Goal: Task Accomplishment & Management: Manage account settings

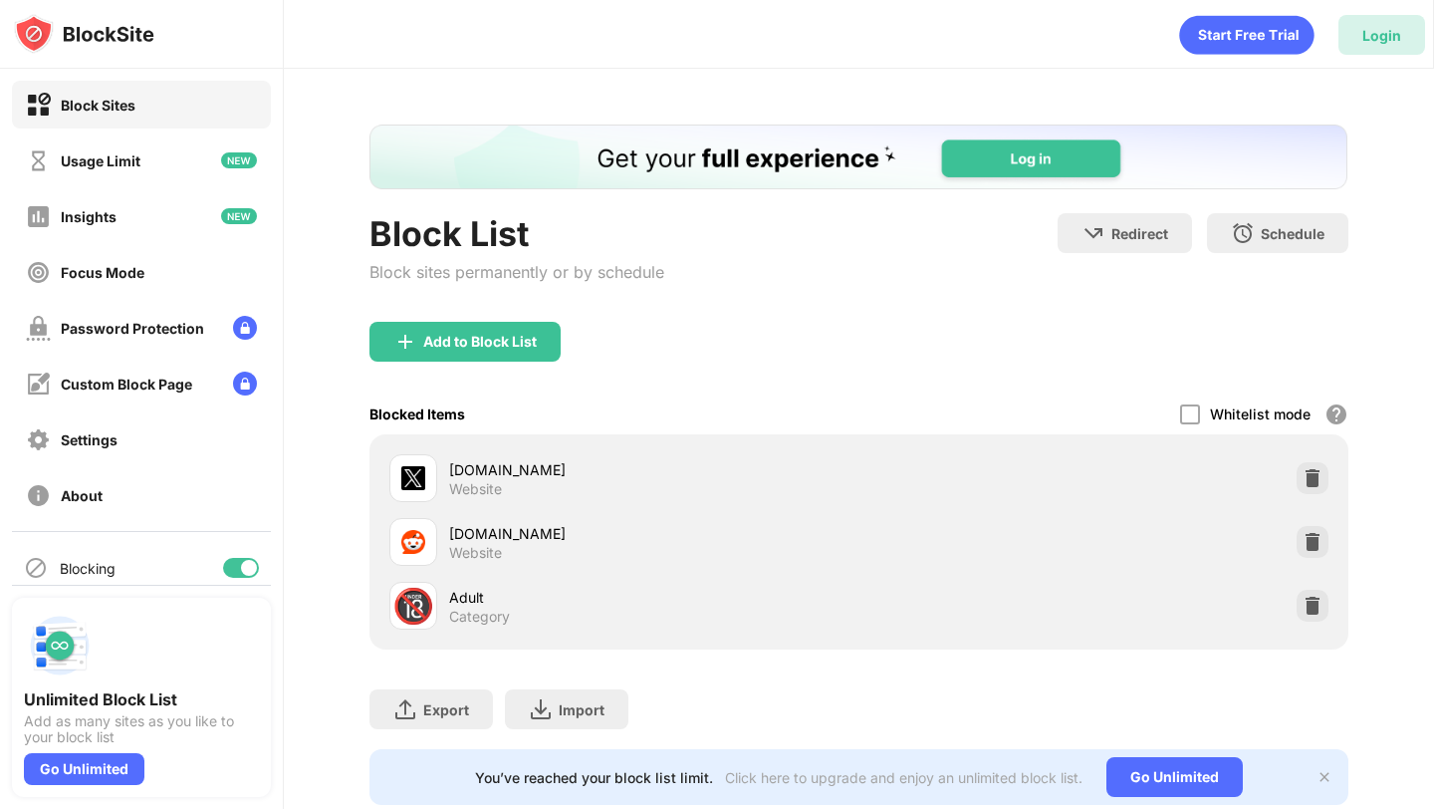
click at [1367, 35] on div "Login" at bounding box center [1381, 35] width 39 height 17
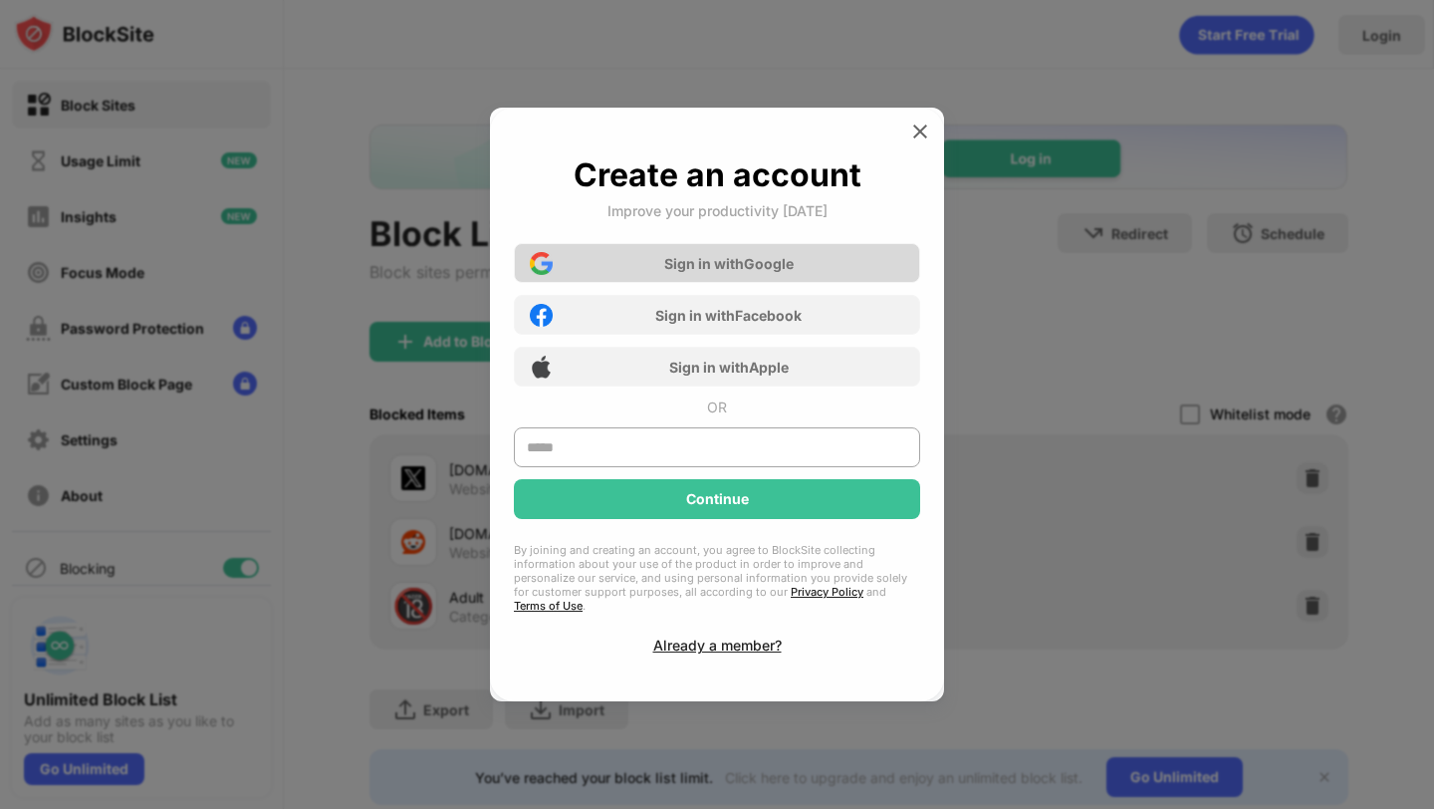
click at [826, 272] on div "Sign in with Google" at bounding box center [717, 263] width 406 height 40
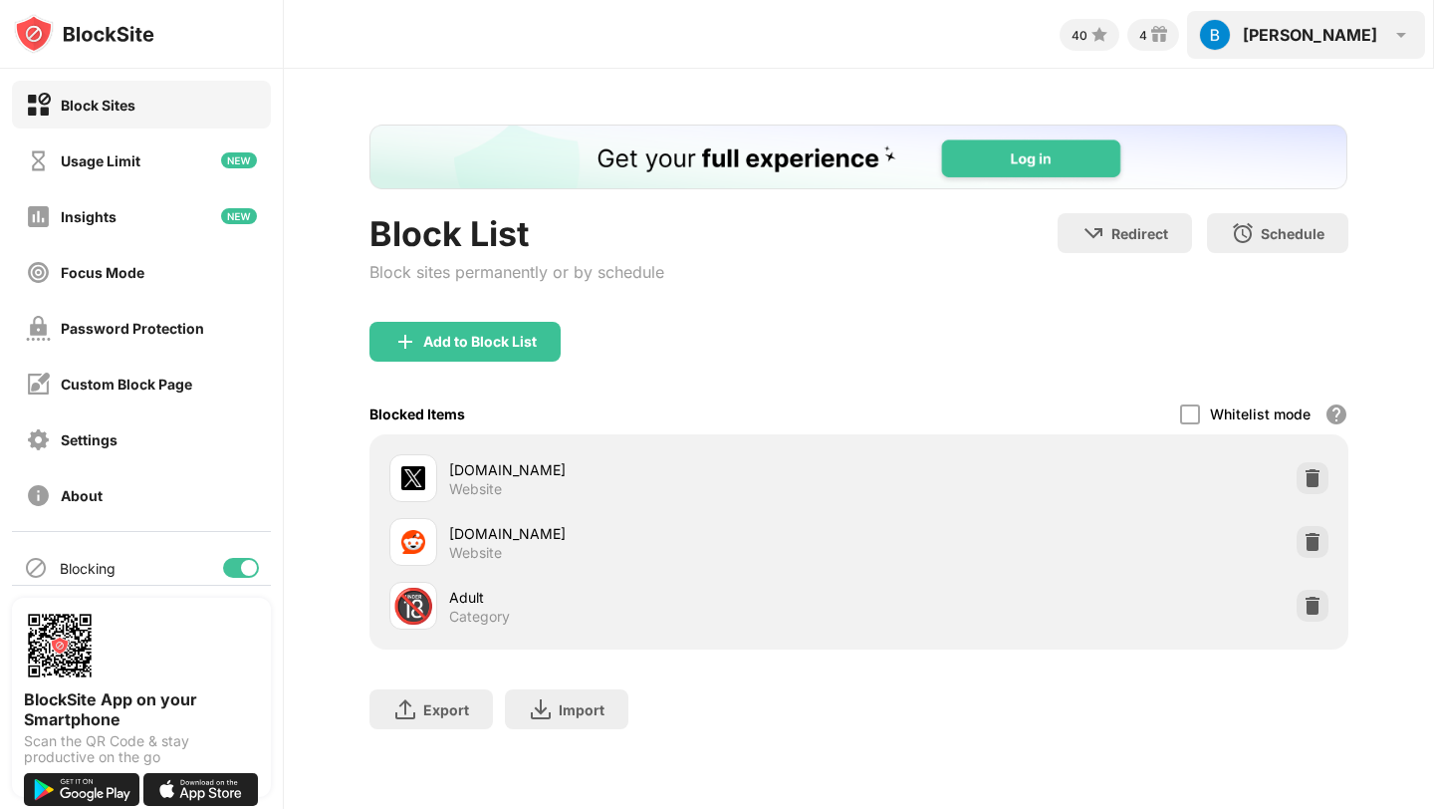
click at [1316, 19] on div "[PERSON_NAME] View Account Insights Rewards Settings Support Log Out" at bounding box center [1306, 35] width 238 height 48
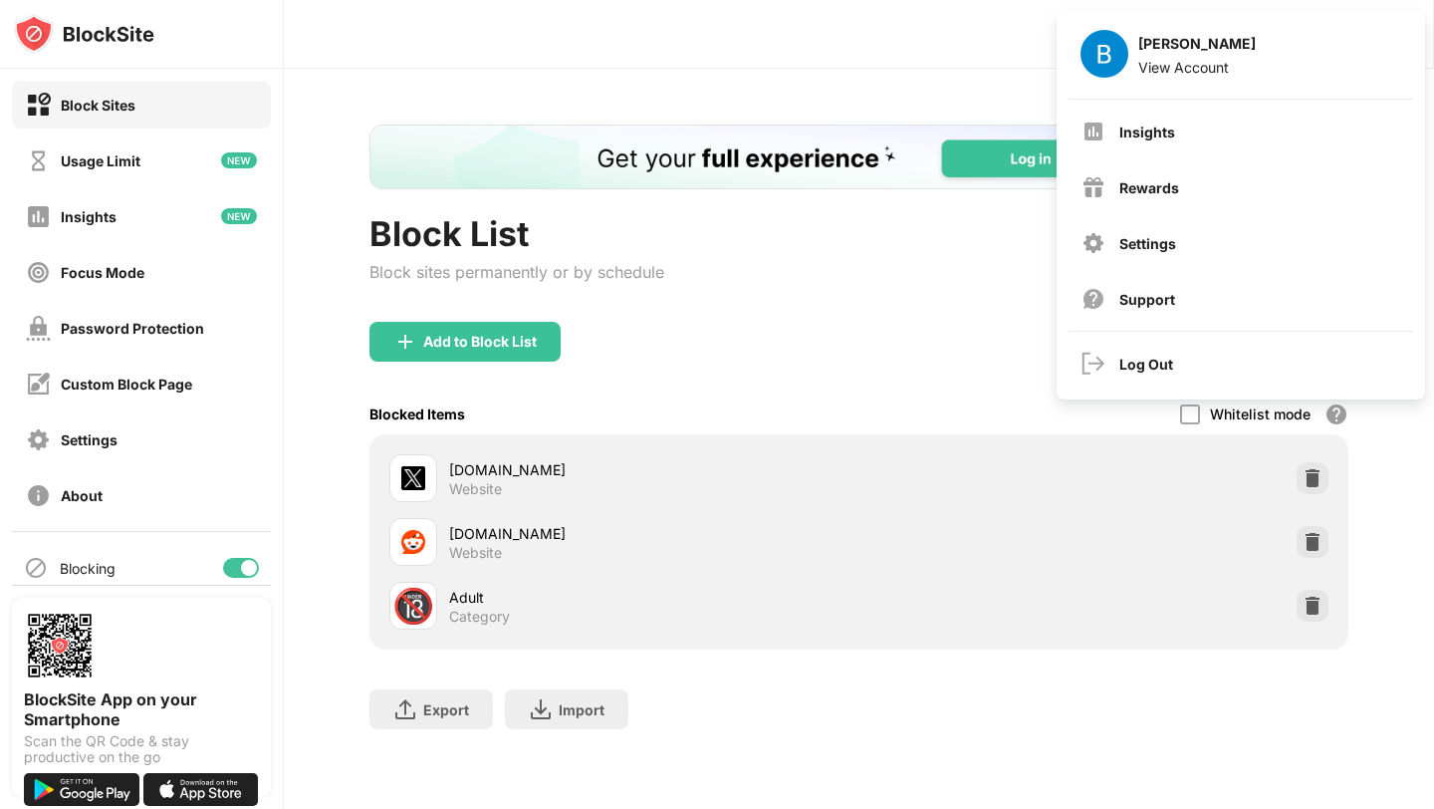
click at [979, 87] on div "Block List Block sites permanently or by schedule Redirect Choose a site to be …" at bounding box center [859, 437] width 1150 height 736
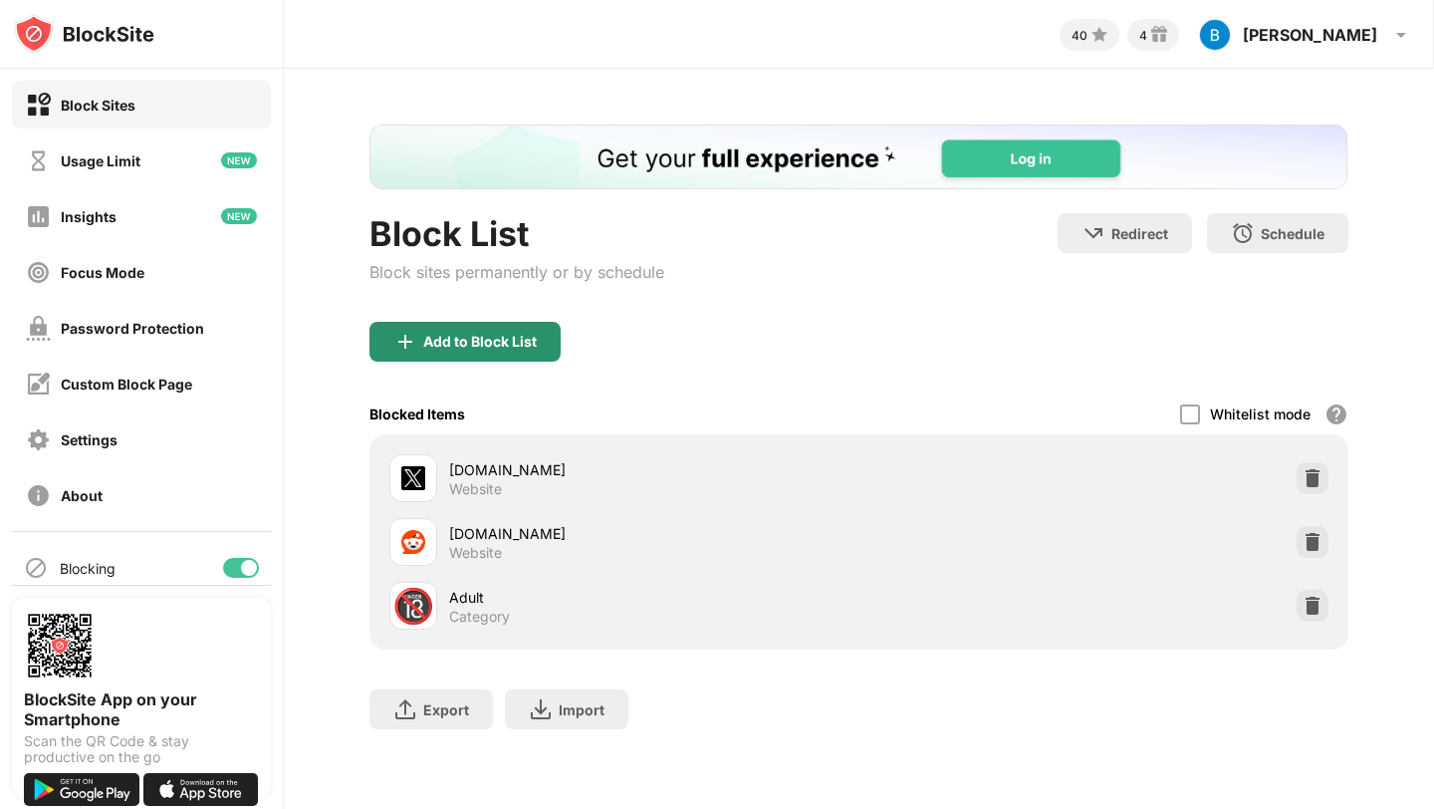
click at [460, 342] on div "Add to Block List" at bounding box center [480, 342] width 114 height 16
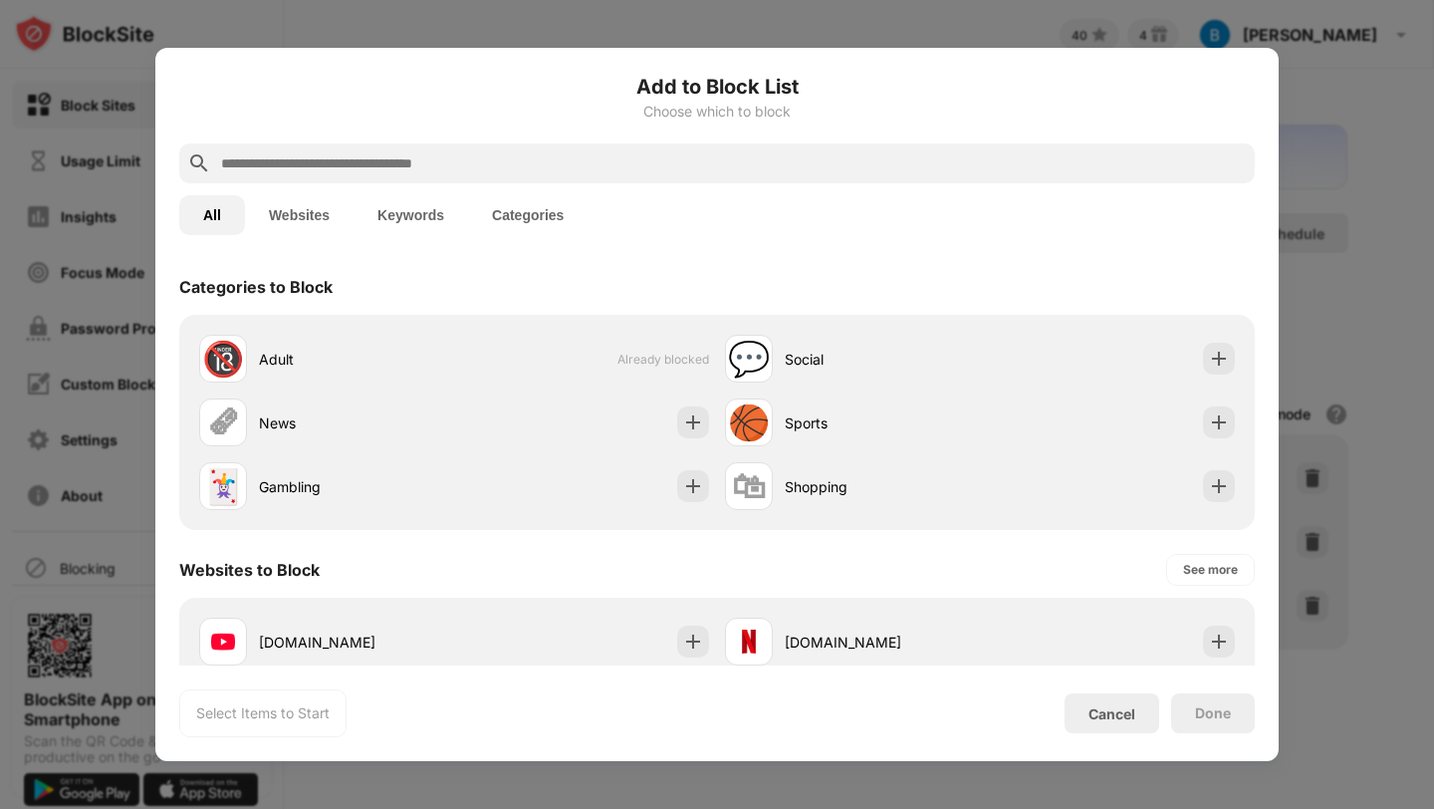
click at [622, 173] on input "text" at bounding box center [733, 163] width 1028 height 24
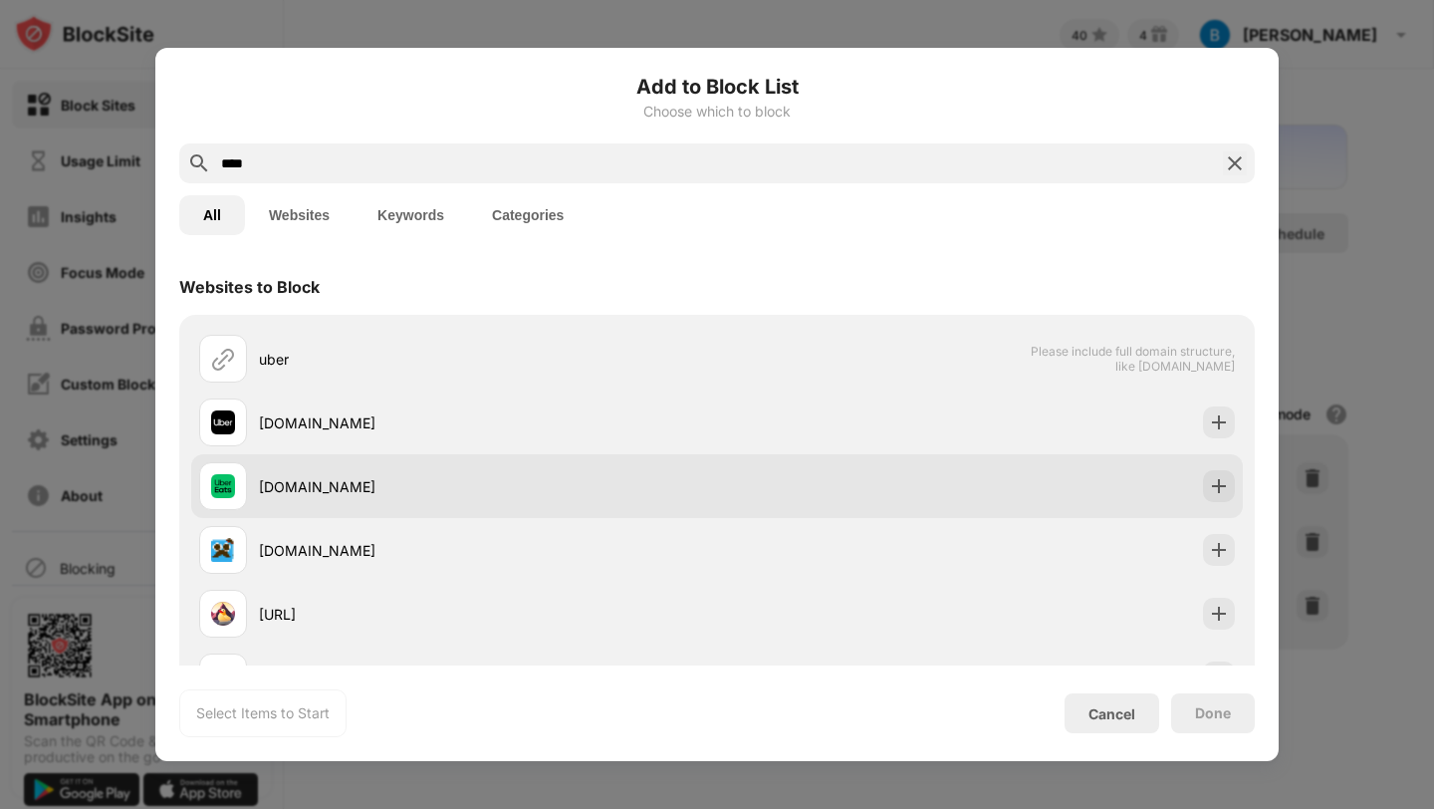
type input "****"
click at [1233, 497] on div "[DOMAIN_NAME]" at bounding box center [716, 486] width 1051 height 64
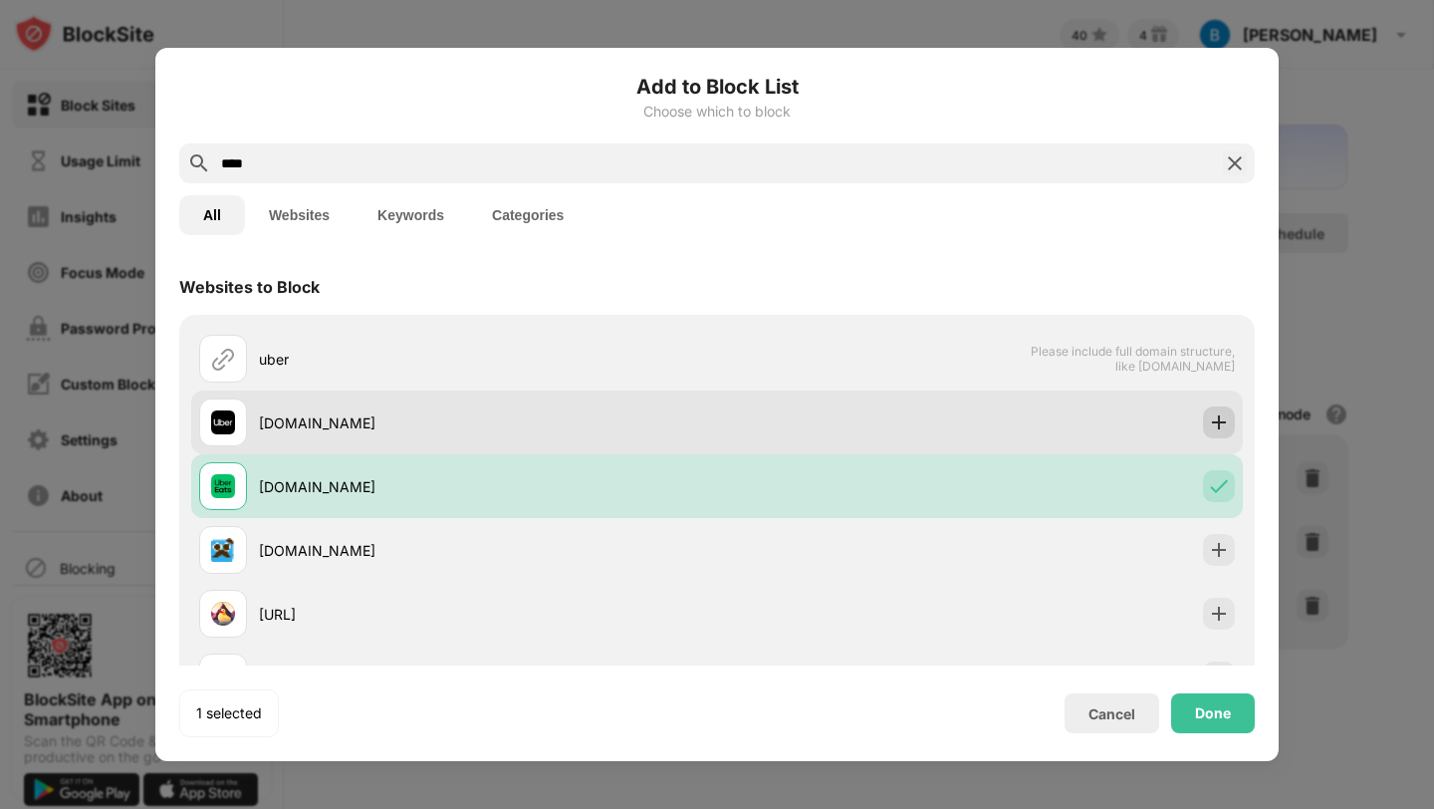
click at [1217, 427] on img at bounding box center [1219, 422] width 20 height 20
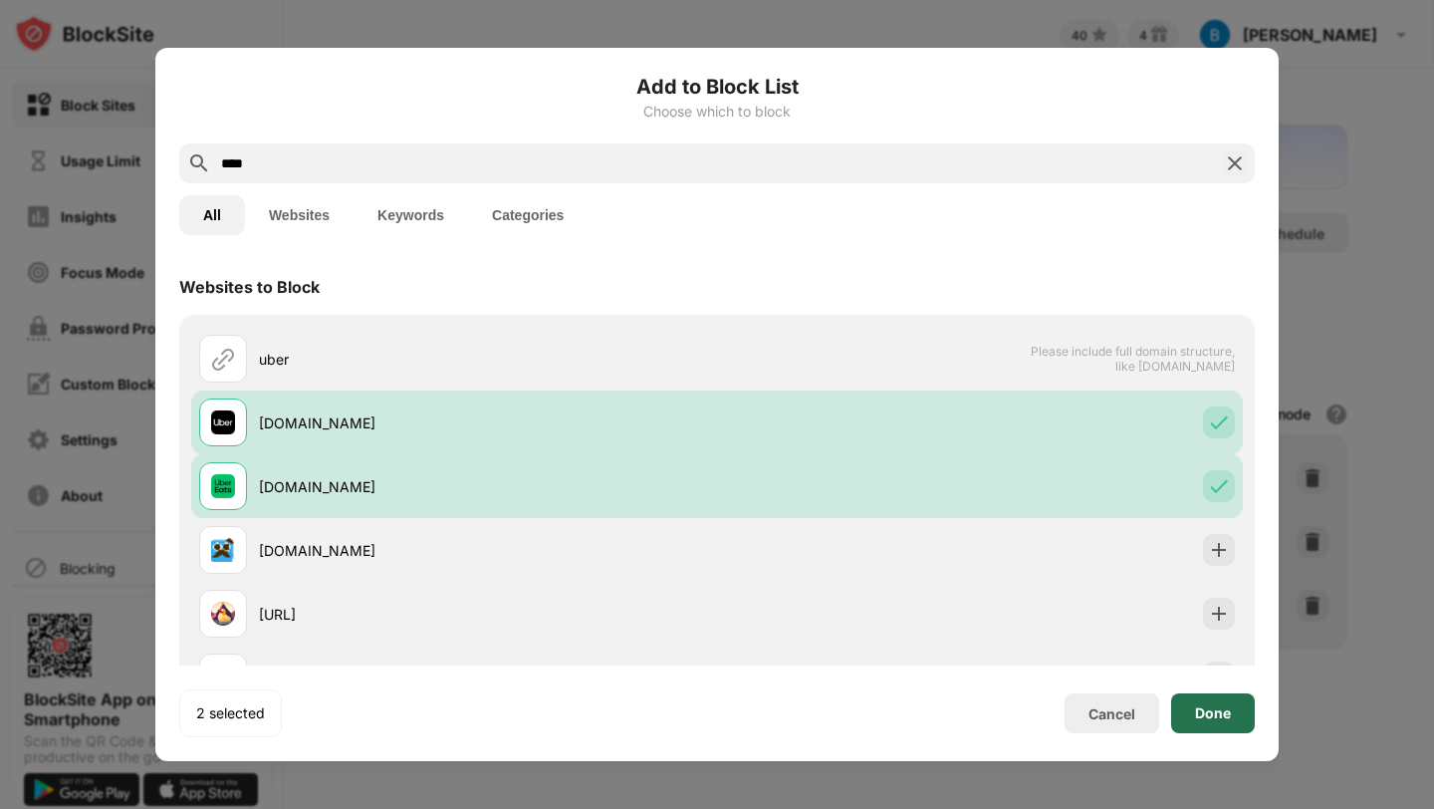
click at [1207, 698] on div "Done" at bounding box center [1213, 713] width 84 height 40
